Goal: Task Accomplishment & Management: Manage account settings

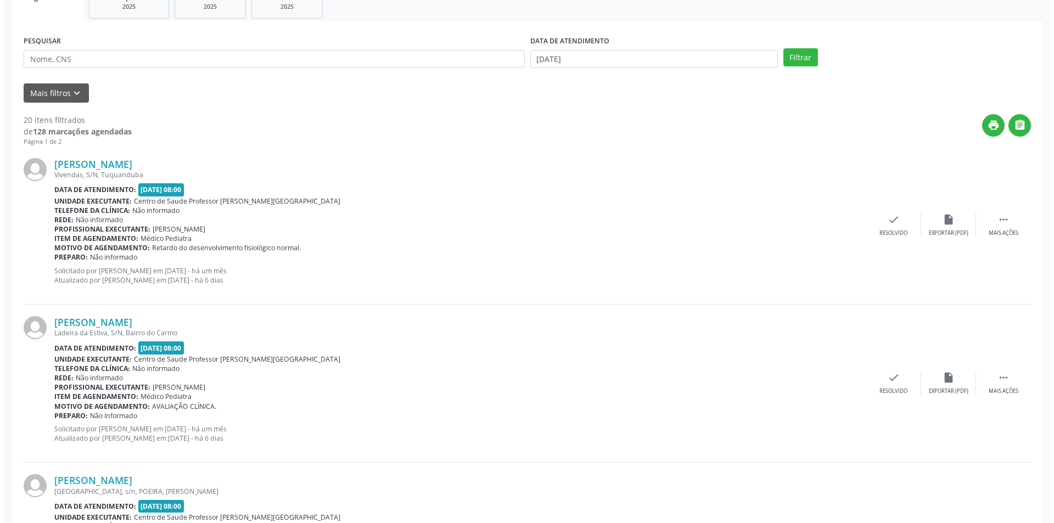
scroll to position [165, 0]
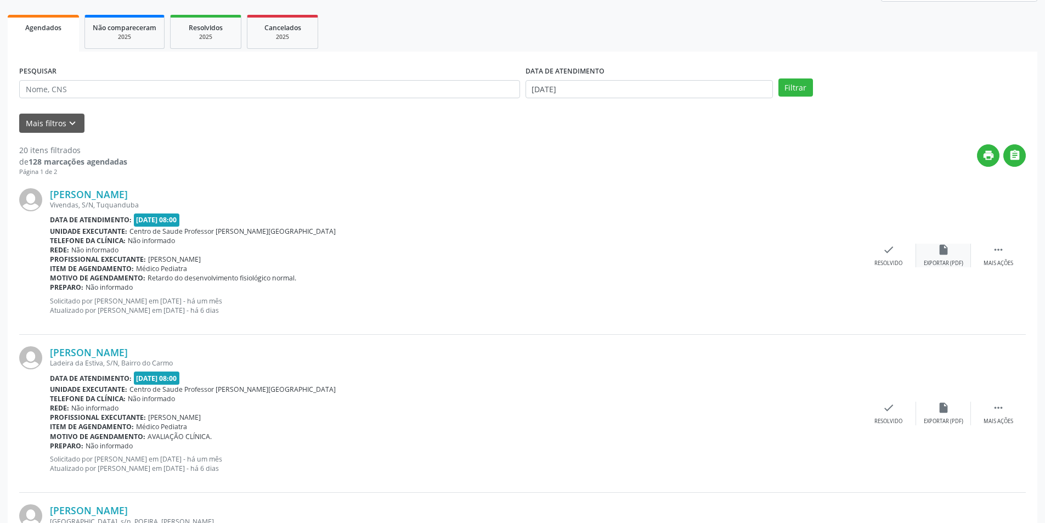
click at [942, 257] on div "insert_drive_file Exportar (PDF)" at bounding box center [943, 256] width 55 height 24
click at [890, 260] on div "Resolvido" at bounding box center [889, 264] width 28 height 8
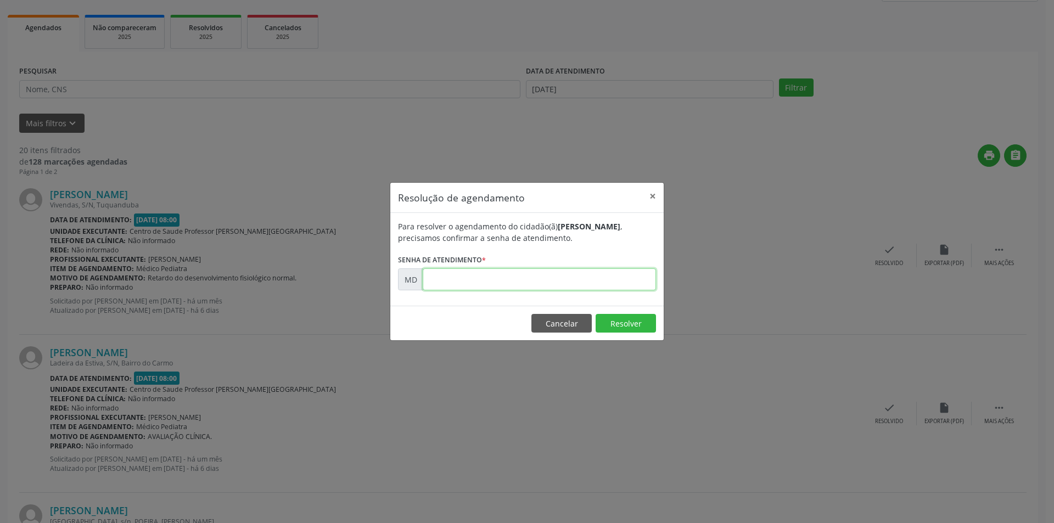
paste input "00002421"
type input "00002421"
click at [612, 321] on button "Resolver" at bounding box center [625, 323] width 60 height 19
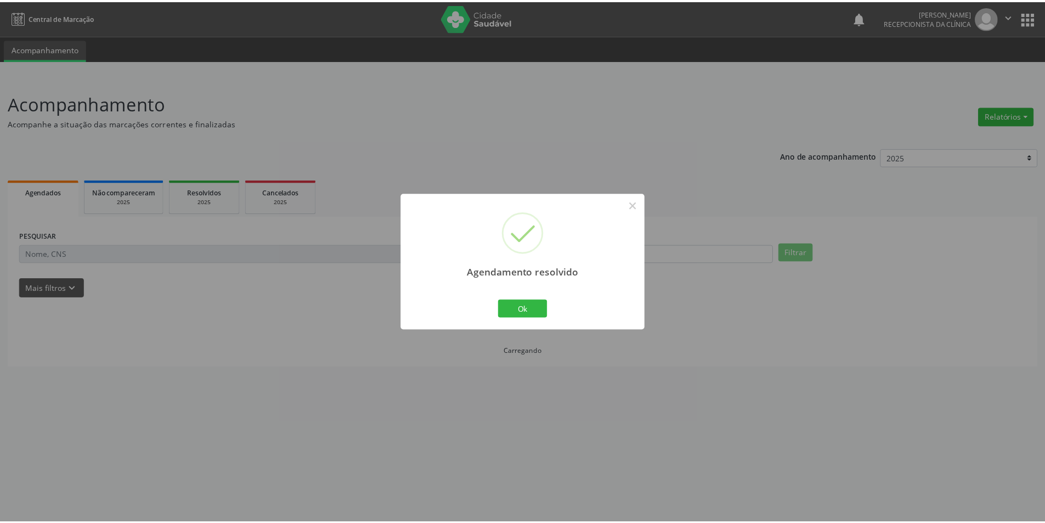
scroll to position [0, 0]
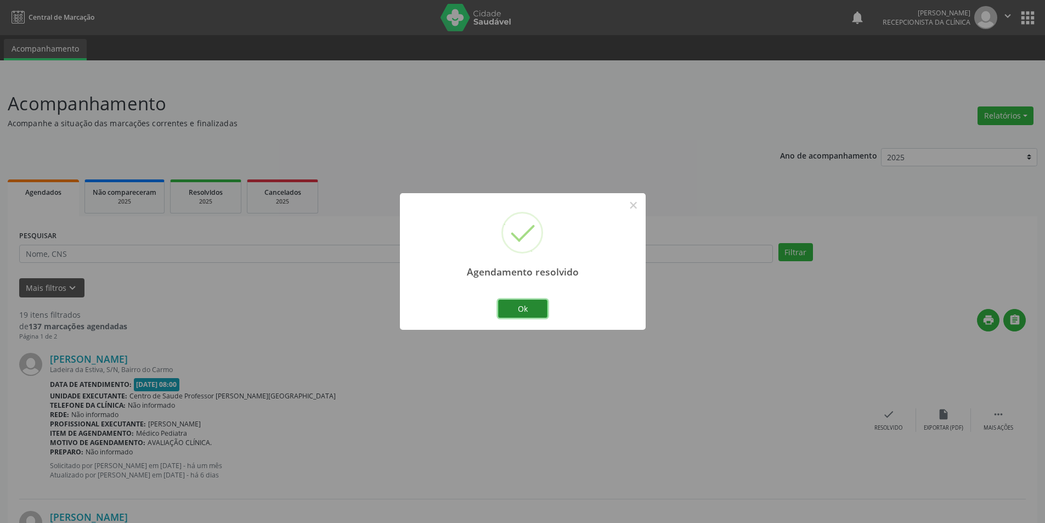
click at [531, 310] on button "Ok" at bounding box center [522, 309] width 49 height 19
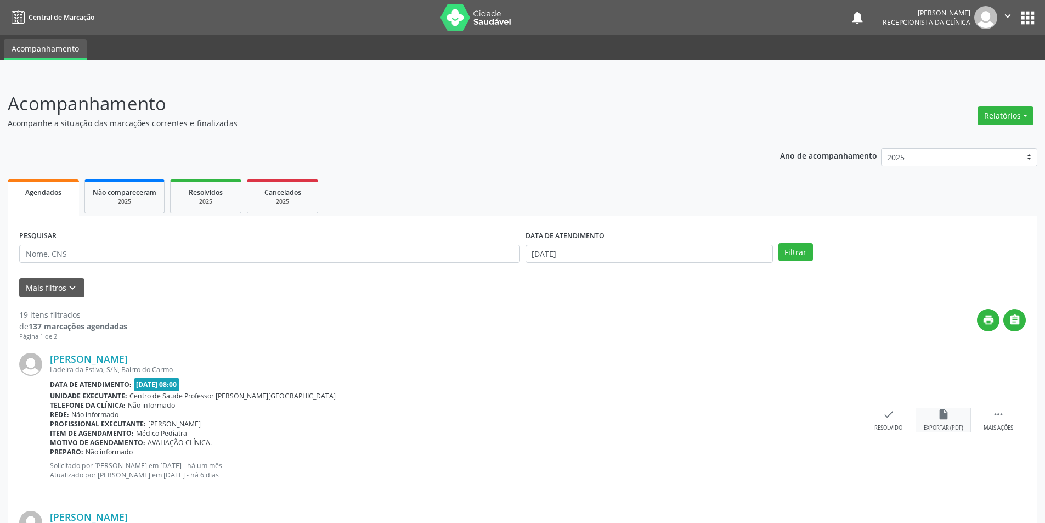
click at [937, 417] on div "insert_drive_file Exportar (PDF)" at bounding box center [943, 420] width 55 height 24
click at [884, 429] on div "Resolvido" at bounding box center [889, 428] width 28 height 8
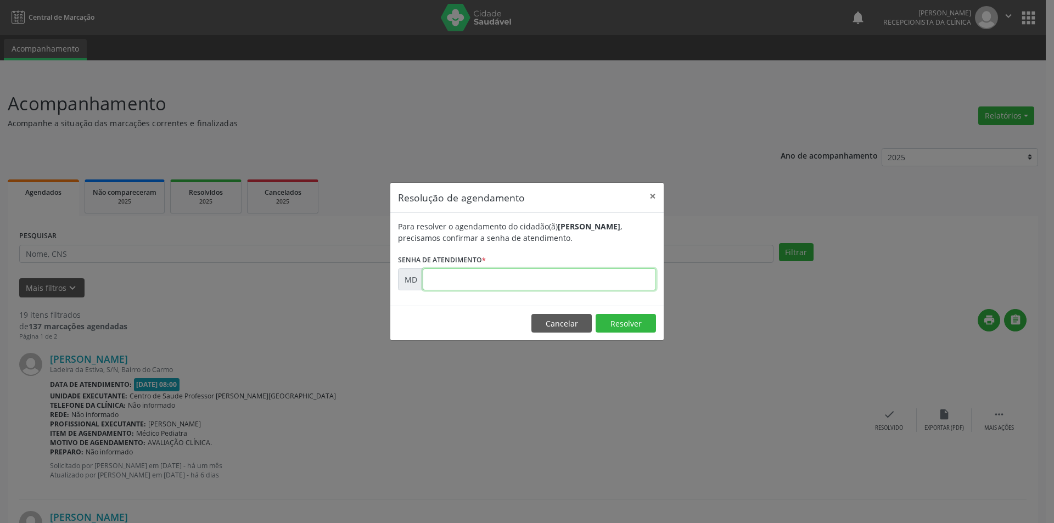
paste input "00002541"
type input "00002541"
click at [622, 319] on button "Resolver" at bounding box center [625, 323] width 60 height 19
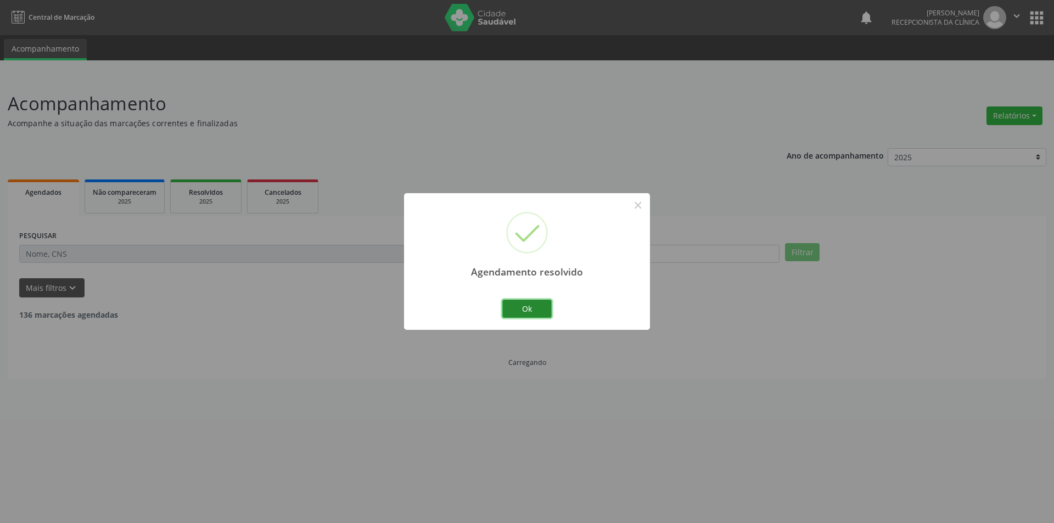
click at [535, 303] on button "Ok" at bounding box center [526, 309] width 49 height 19
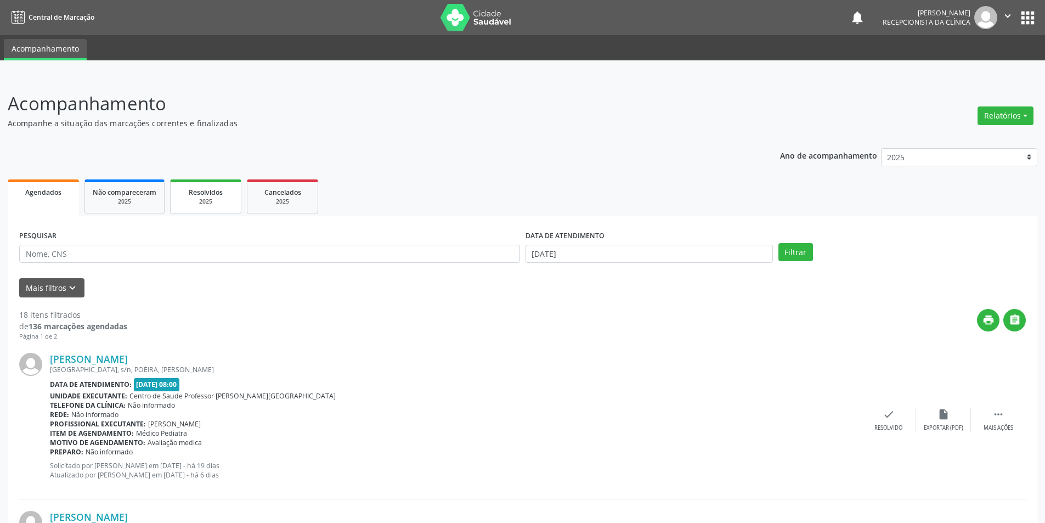
click at [226, 199] on div "2025" at bounding box center [205, 202] width 55 height 8
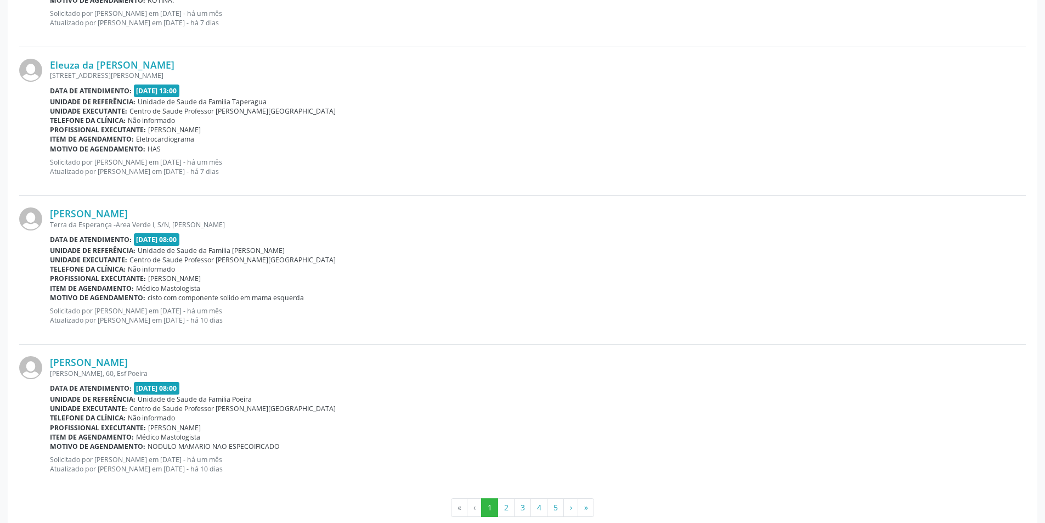
scroll to position [2090, 0]
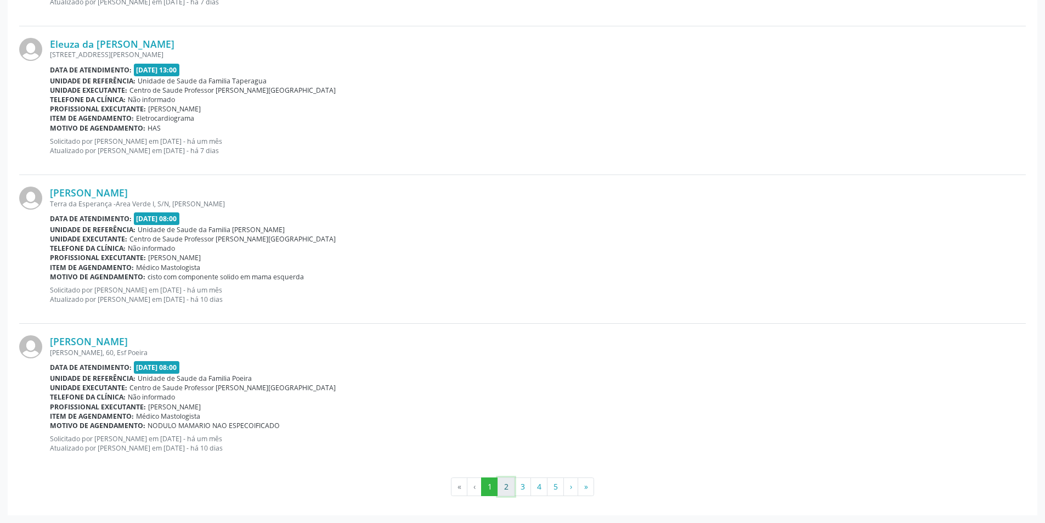
click at [511, 488] on button "2" at bounding box center [506, 486] width 17 height 19
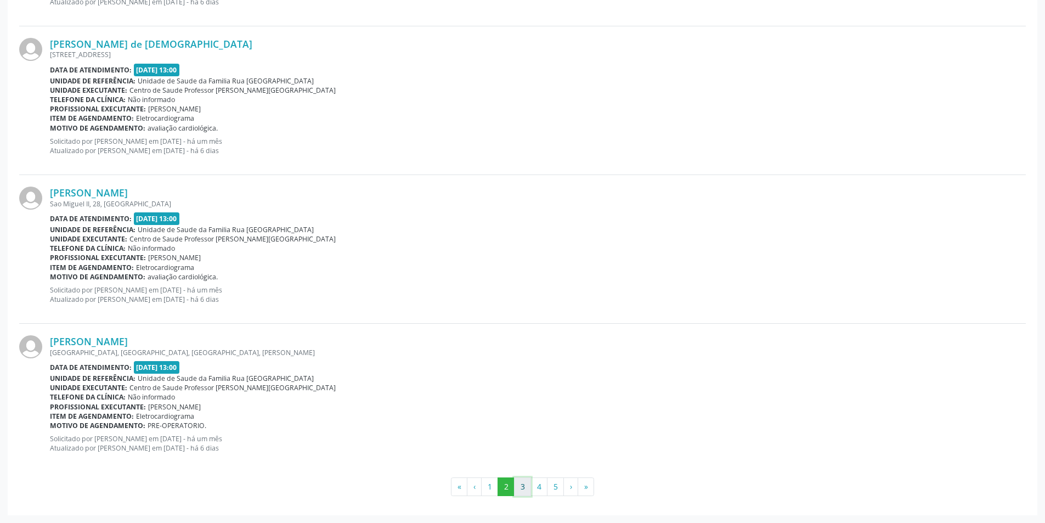
click at [520, 489] on button "3" at bounding box center [522, 486] width 17 height 19
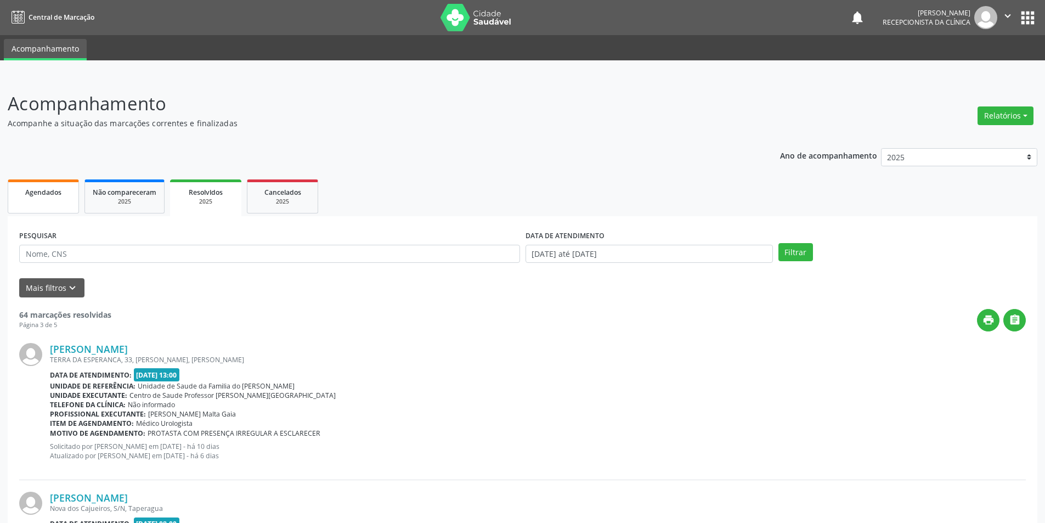
click at [42, 201] on link "Agendados" at bounding box center [43, 196] width 71 height 34
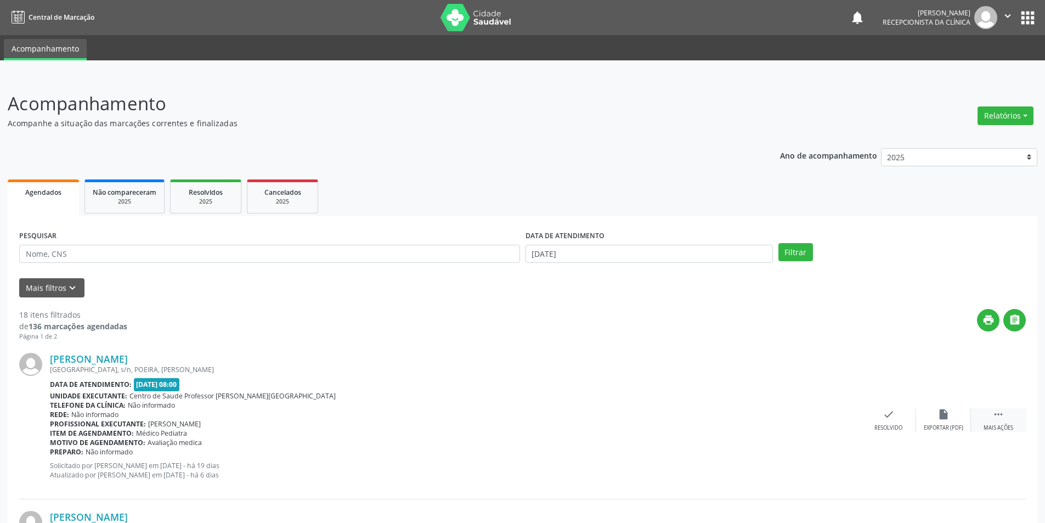
click at [994, 422] on div " Mais ações" at bounding box center [998, 420] width 55 height 24
click at [936, 429] on div "Não compareceu" at bounding box center [943, 428] width 47 height 8
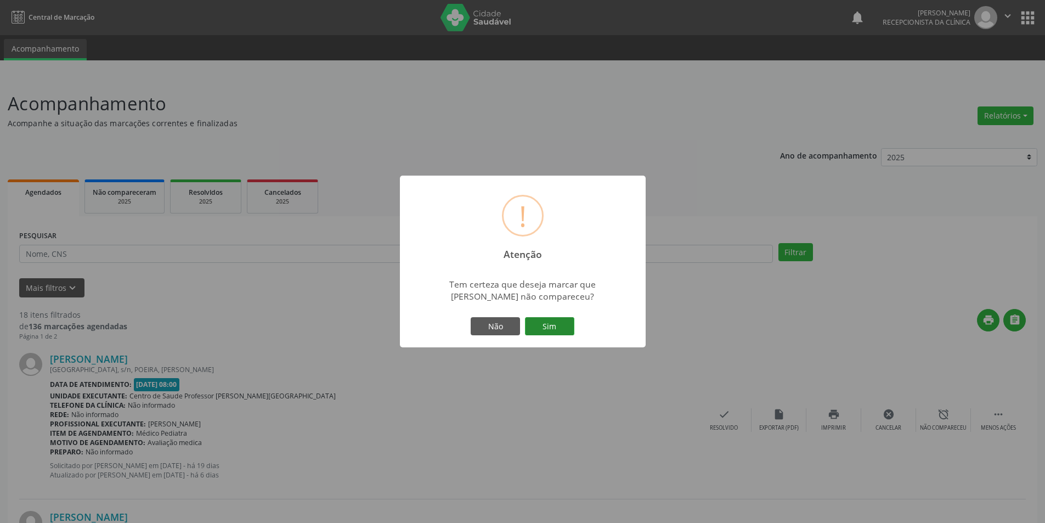
click at [547, 322] on button "Sim" at bounding box center [549, 326] width 49 height 19
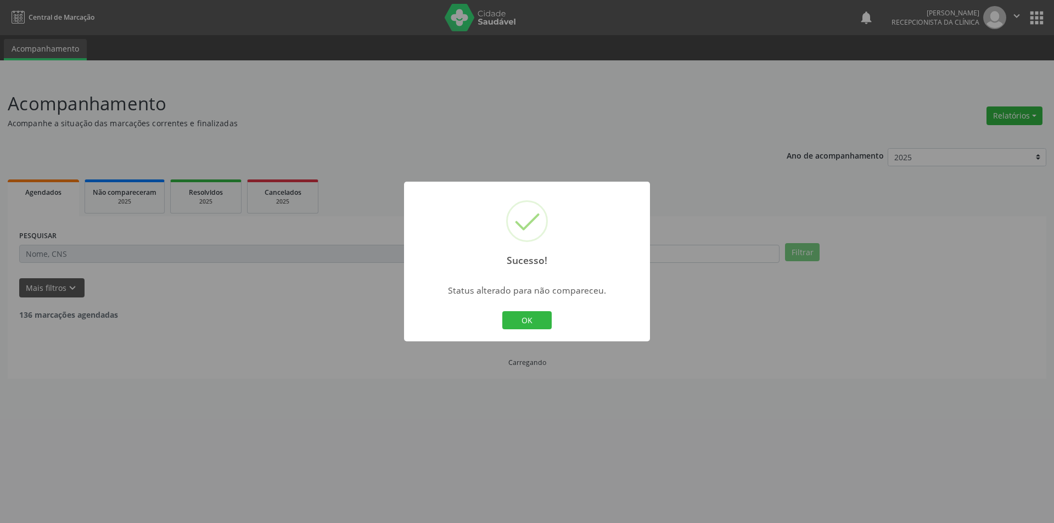
click at [543, 324] on button "OK" at bounding box center [526, 320] width 49 height 19
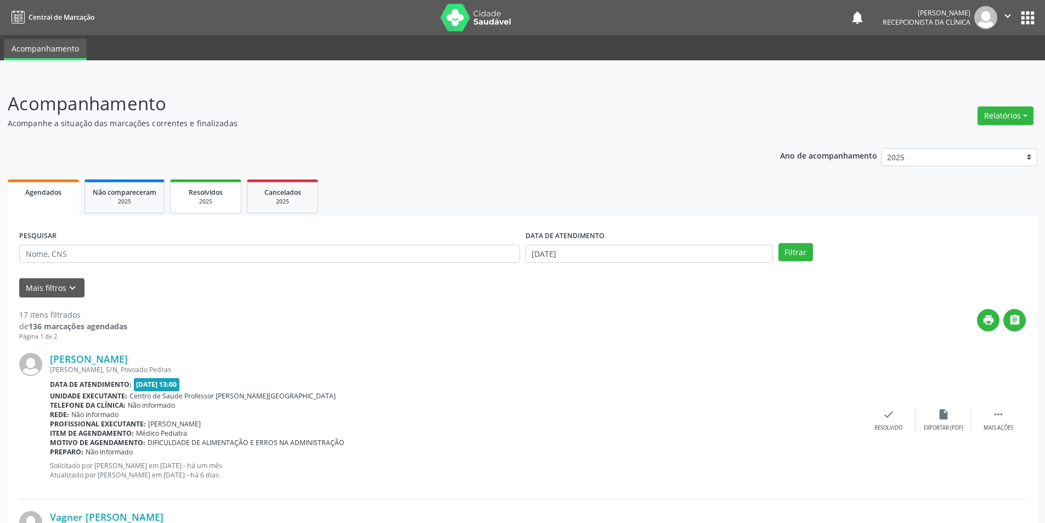
click at [199, 197] on div "Resolvidos" at bounding box center [205, 192] width 55 height 12
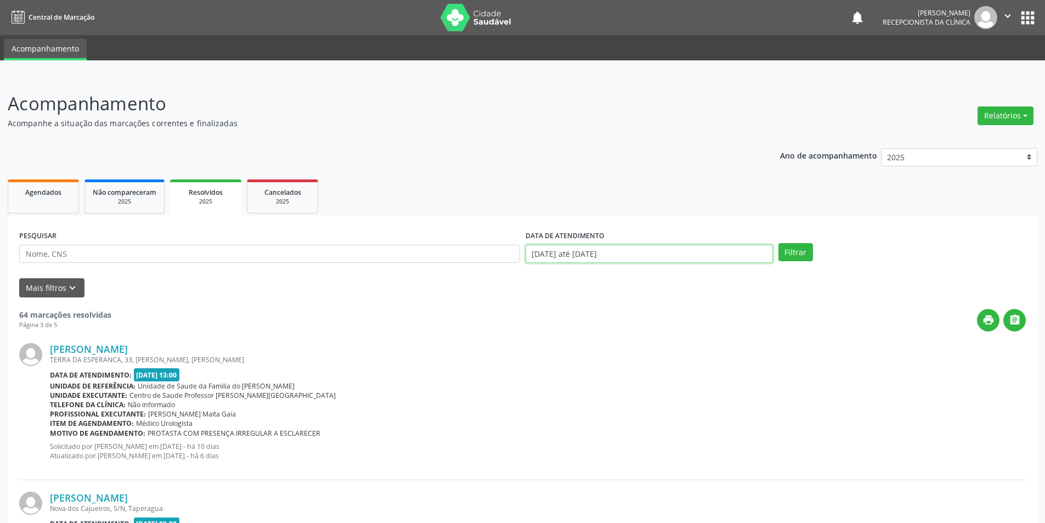
click at [655, 255] on input "[DATE] até [DATE]" at bounding box center [650, 254] width 248 height 19
click at [678, 274] on span at bounding box center [685, 274] width 19 height 19
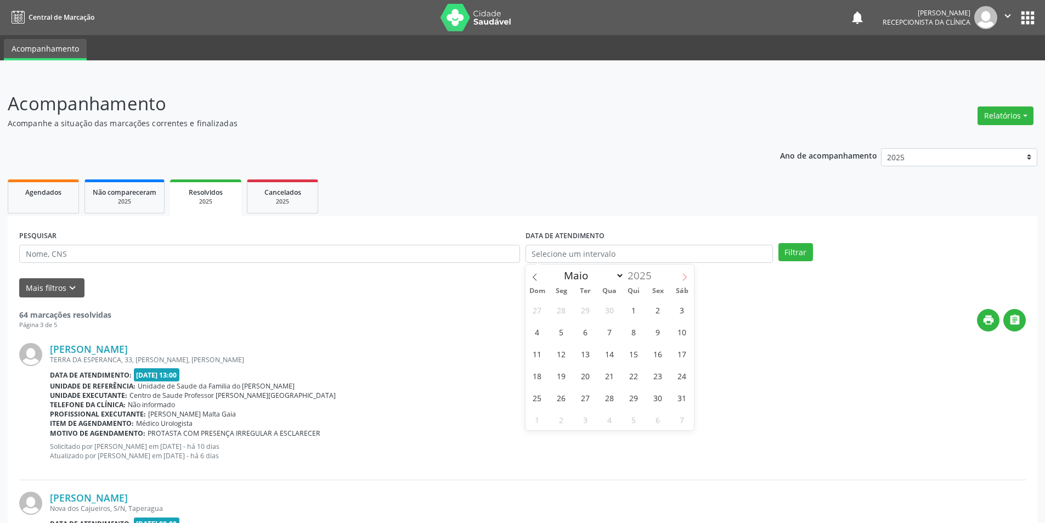
click at [678, 274] on span at bounding box center [685, 274] width 19 height 19
click at [540, 279] on span at bounding box center [535, 274] width 19 height 19
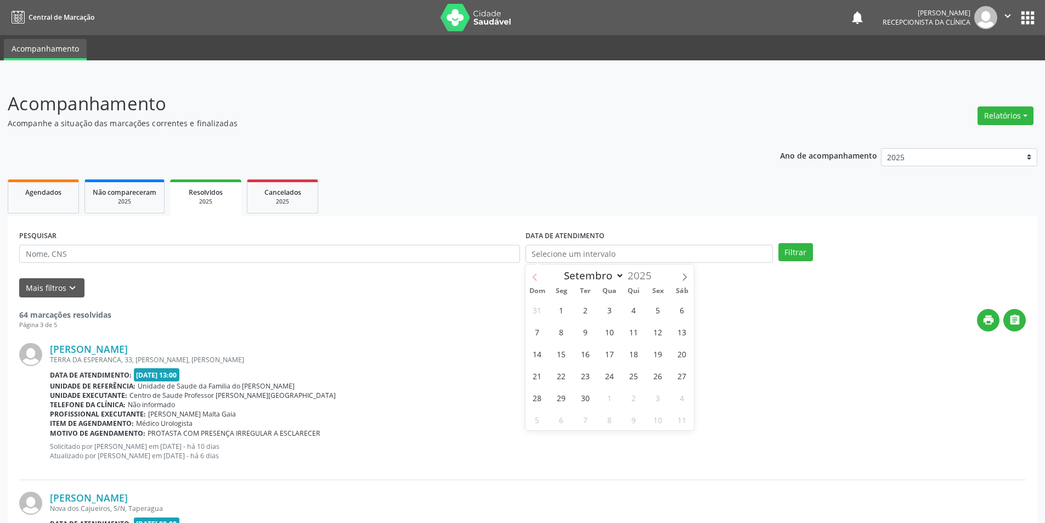
select select "7"
click at [564, 400] on span "25" at bounding box center [561, 397] width 21 height 21
type input "[DATE]"
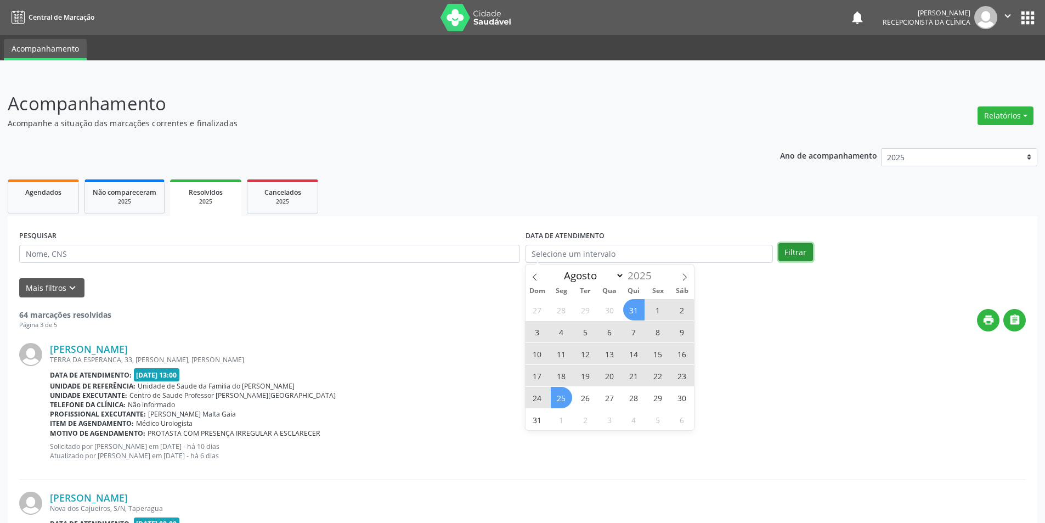
click at [796, 251] on button "Filtrar" at bounding box center [796, 252] width 35 height 19
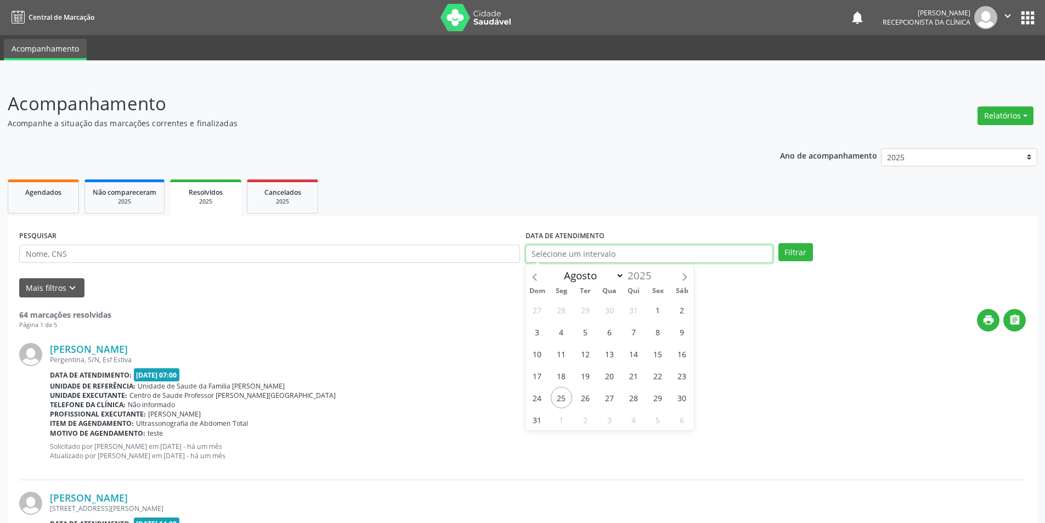
click at [653, 254] on input "text" at bounding box center [650, 254] width 248 height 19
click at [563, 400] on span "25" at bounding box center [561, 397] width 21 height 21
type input "[DATE]"
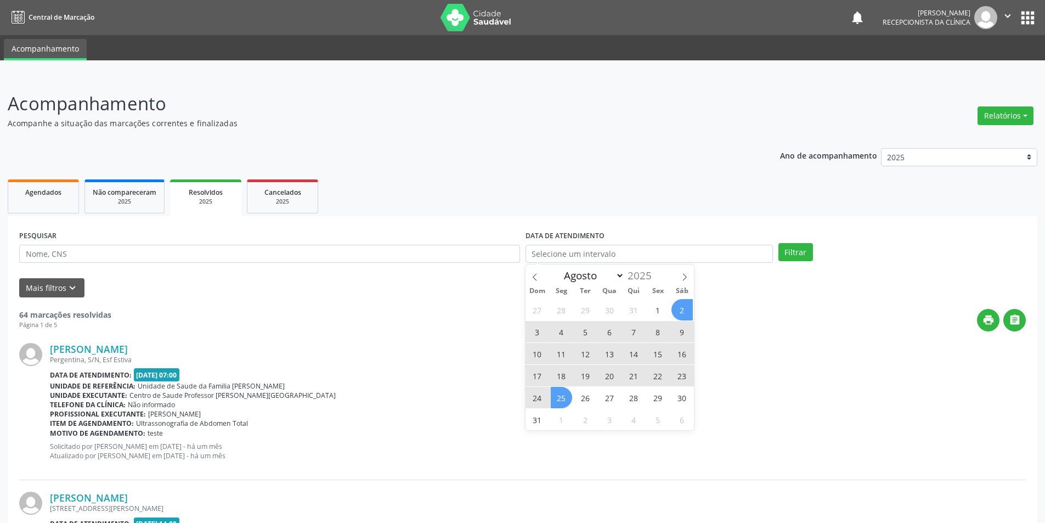
click at [216, 200] on div "2025" at bounding box center [206, 202] width 56 height 8
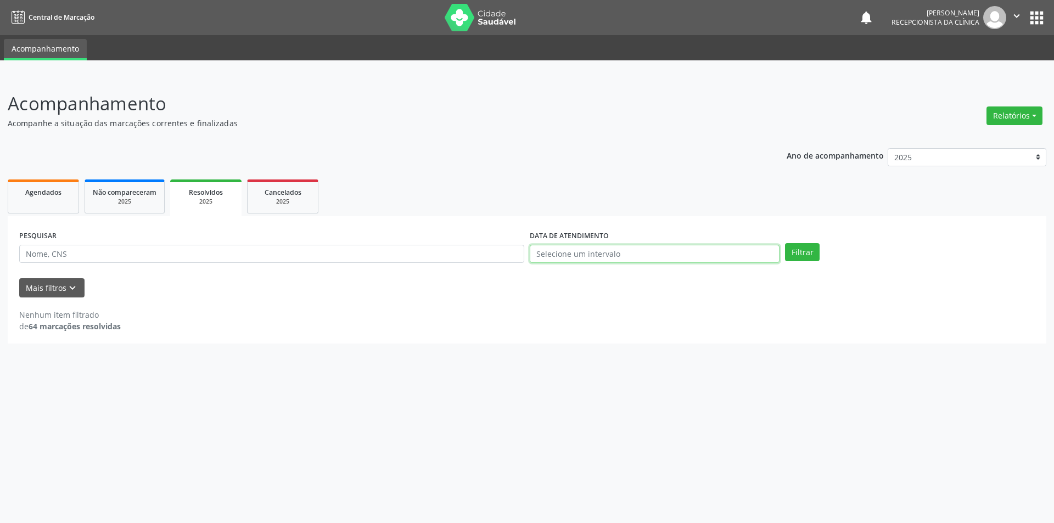
click at [662, 259] on input "text" at bounding box center [655, 254] width 250 height 19
click at [557, 402] on span "25" at bounding box center [561, 397] width 21 height 21
type input "[DATE]"
click at [796, 246] on button "Filtrar" at bounding box center [802, 252] width 35 height 19
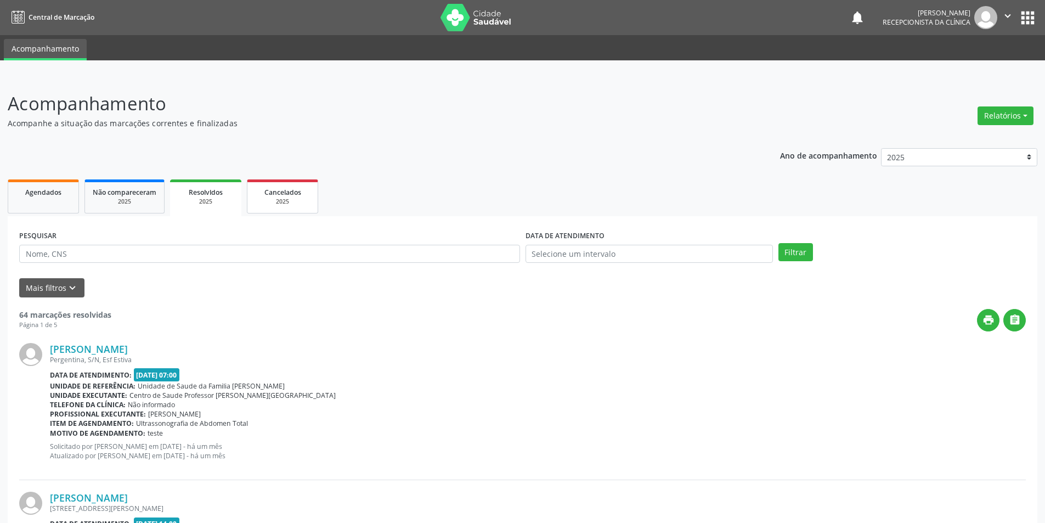
click at [297, 199] on div "2025" at bounding box center [282, 202] width 55 height 8
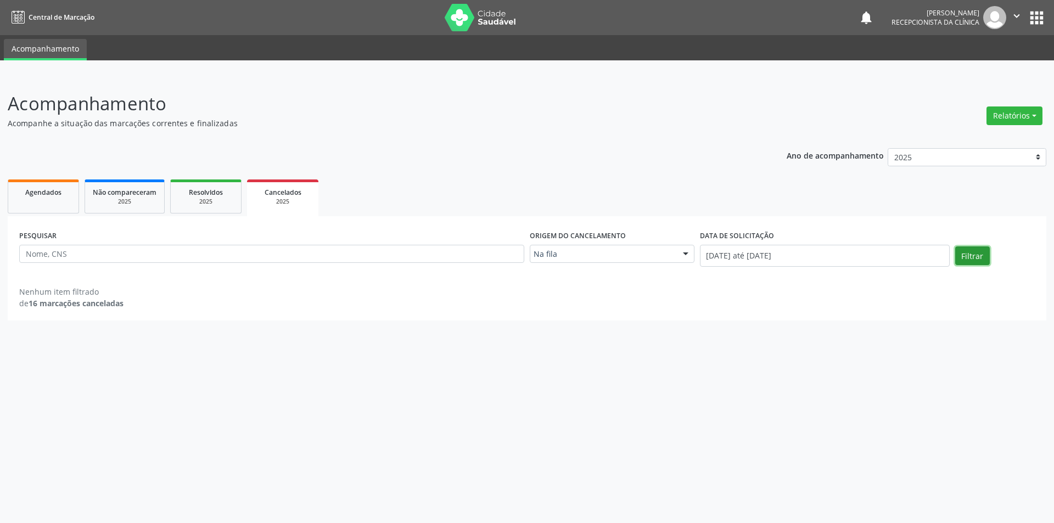
click at [969, 258] on button "Filtrar" at bounding box center [972, 255] width 35 height 19
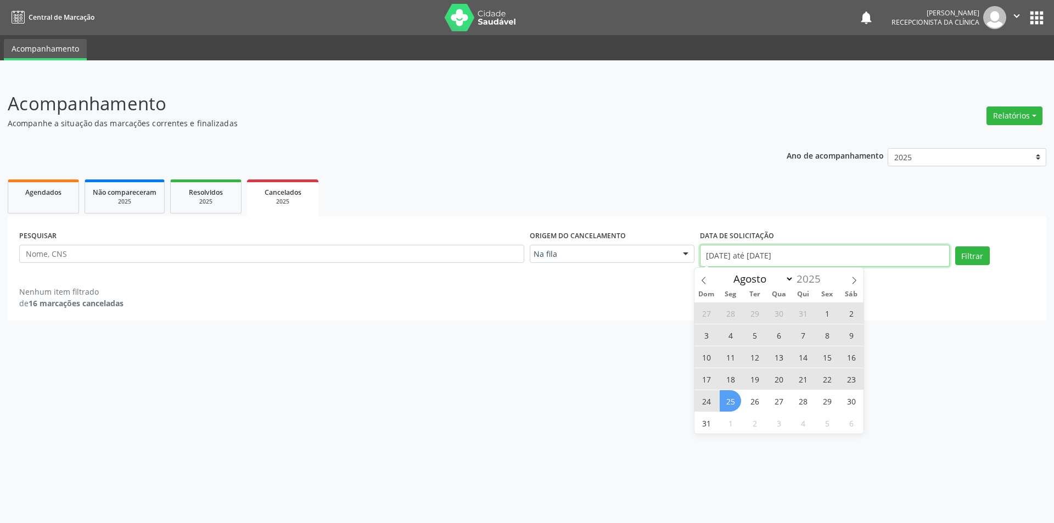
click at [826, 259] on input "[DATE] até [DATE]" at bounding box center [825, 256] width 250 height 22
click at [728, 404] on span "25" at bounding box center [729, 400] width 21 height 21
type input "[DATE]"
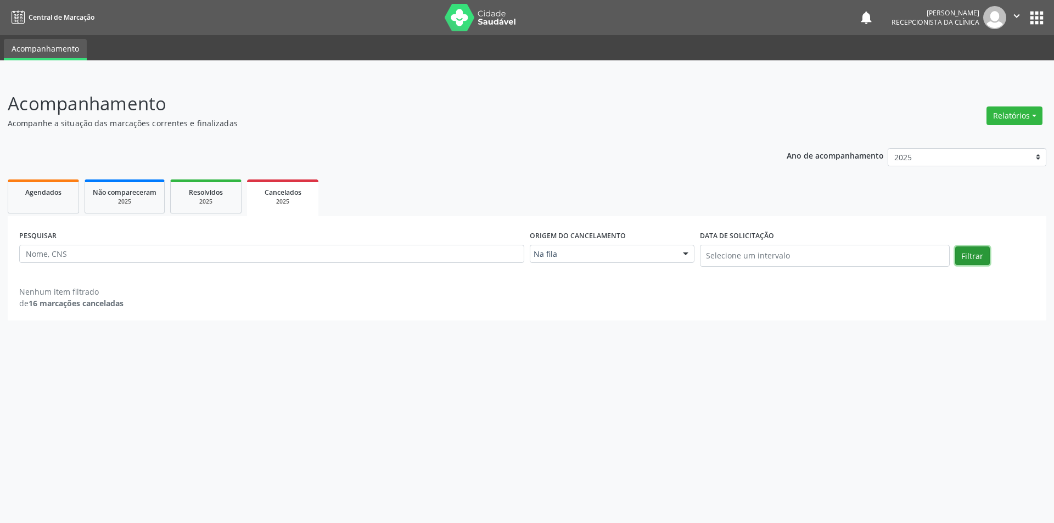
click at [968, 260] on button "Filtrar" at bounding box center [972, 255] width 35 height 19
click at [73, 203] on link "Agendados" at bounding box center [43, 196] width 71 height 34
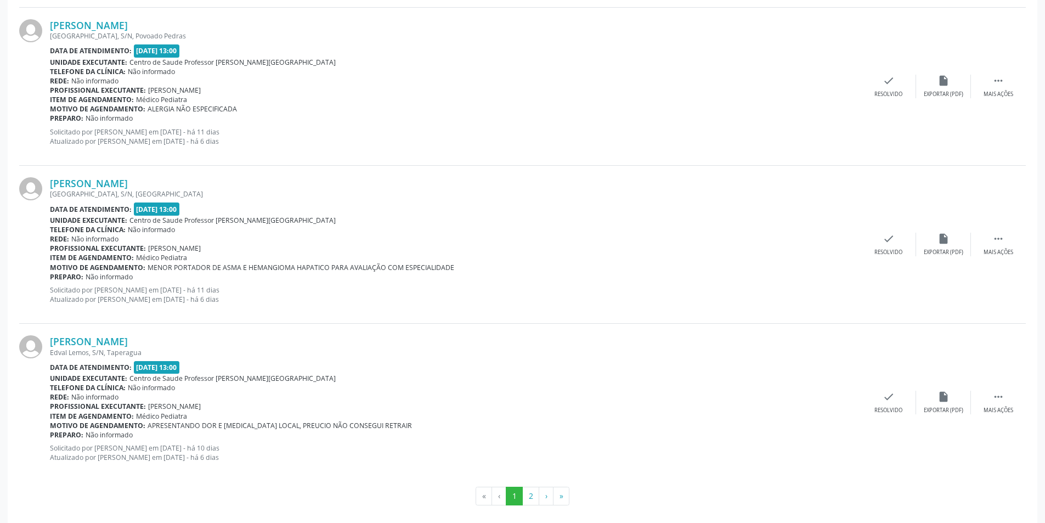
scroll to position [2241, 0]
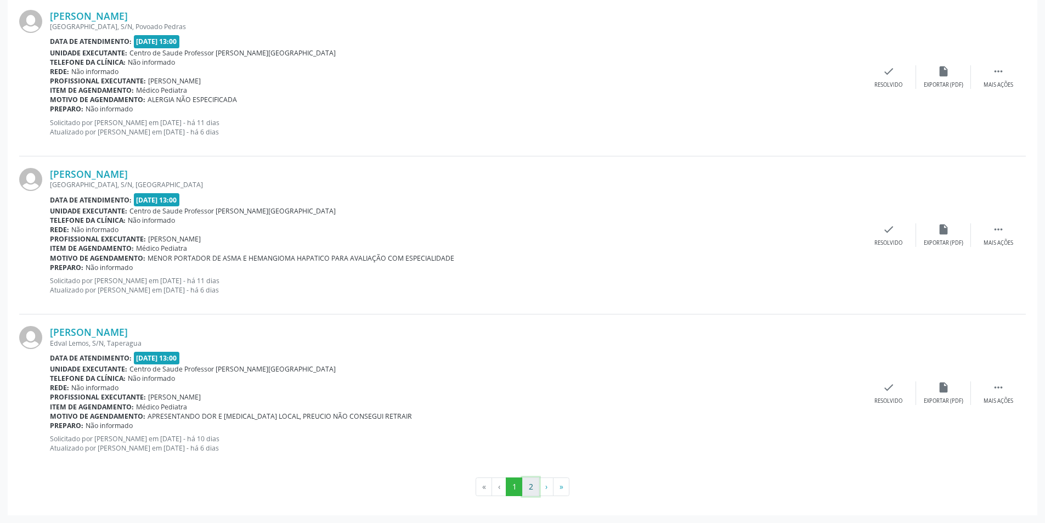
click at [524, 483] on button "2" at bounding box center [530, 486] width 17 height 19
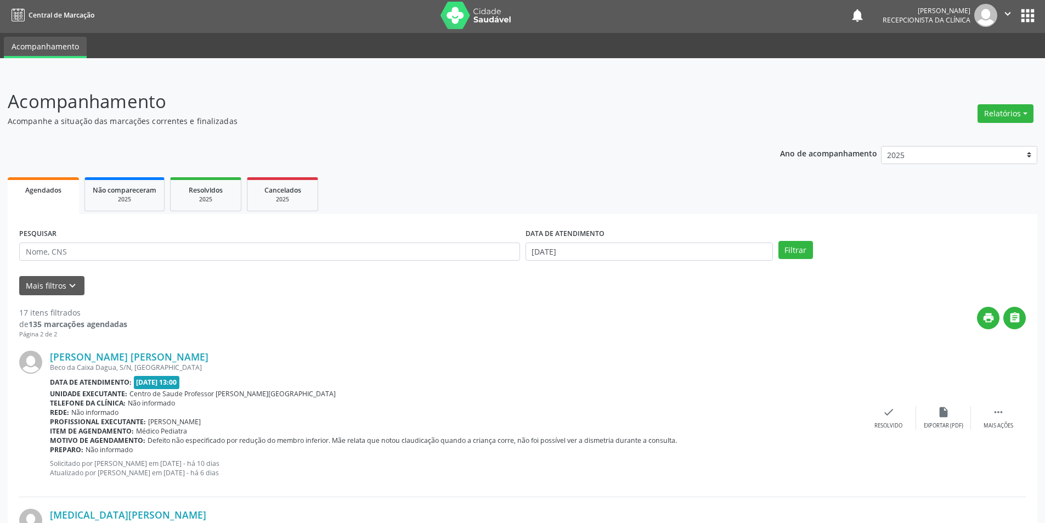
scroll to position [0, 0]
